Goal: Transaction & Acquisition: Purchase product/service

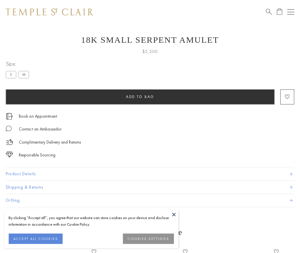
scroll to position [23, 0]
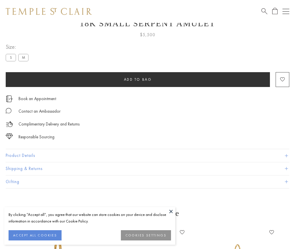
click at [138, 79] on span "Add to bag" at bounding box center [138, 79] width 28 height 5
